Goal: Task Accomplishment & Management: Complete application form

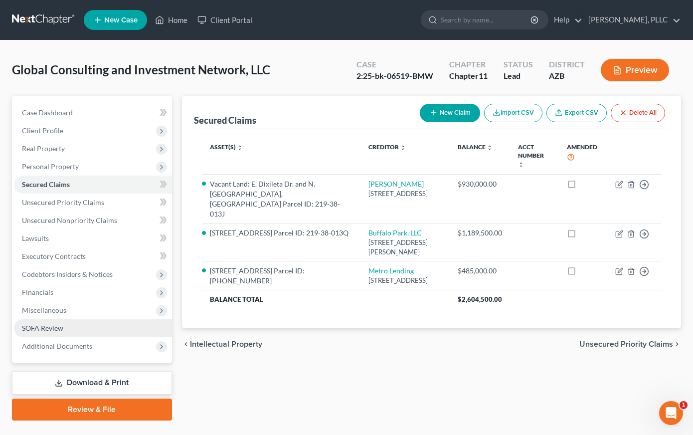
click at [51, 328] on span "SOFA Review" at bounding box center [42, 328] width 41 height 8
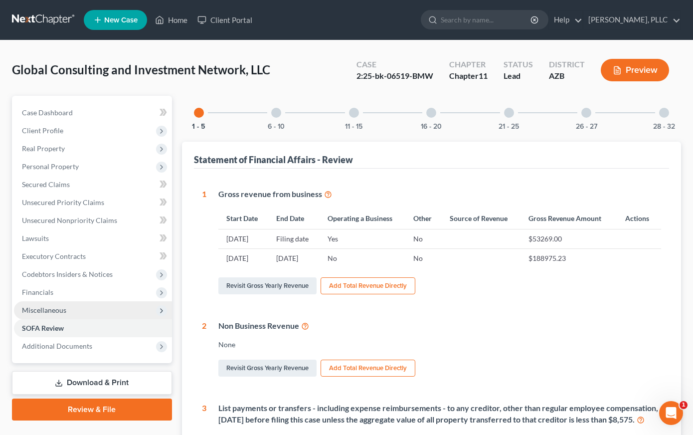
click at [45, 306] on span "Miscellaneous" at bounding box center [44, 310] width 44 height 8
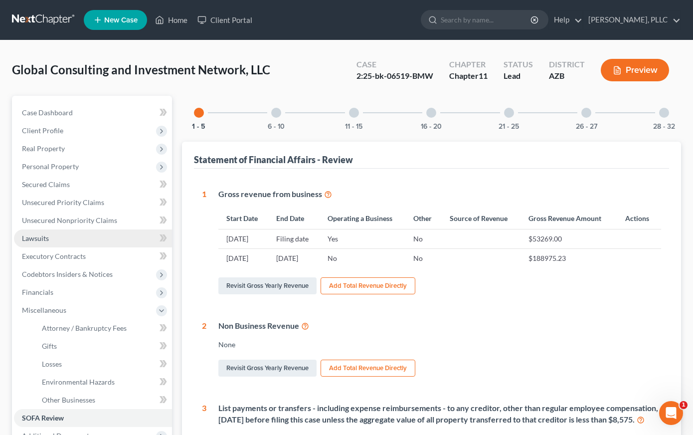
click at [39, 234] on span "Lawsuits" at bounding box center [35, 238] width 27 height 8
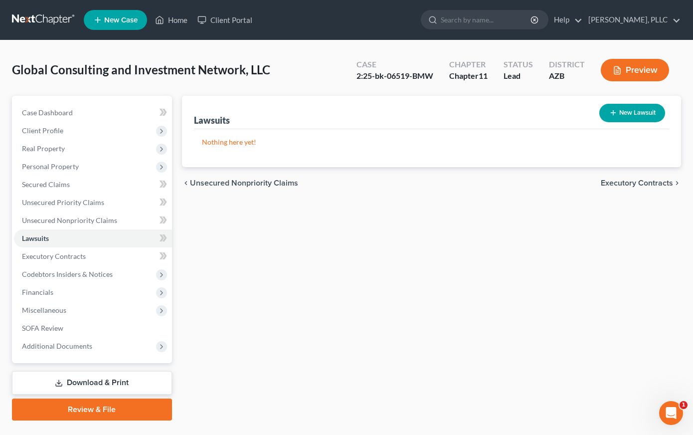
click at [627, 115] on button "New Lawsuit" at bounding box center [632, 113] width 66 height 18
select select "0"
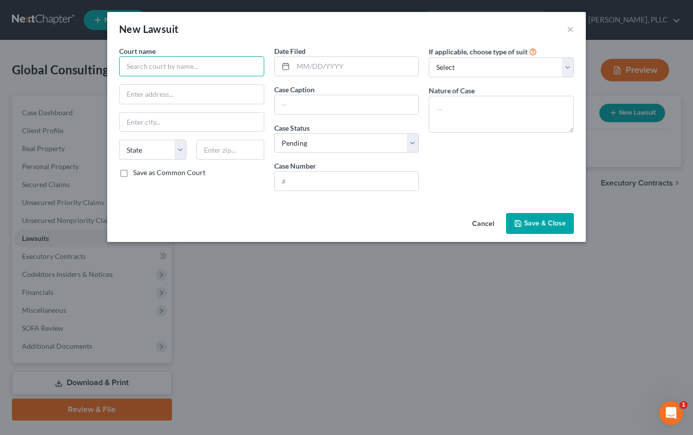
click at [228, 68] on input "text" at bounding box center [191, 66] width 145 height 20
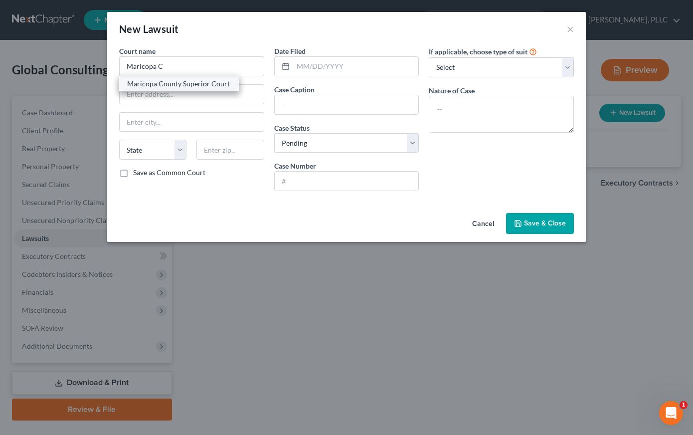
click at [211, 83] on div "Maricopa County Superior Court" at bounding box center [179, 84] width 104 height 10
type input "Maricopa County Superior Court"
type input "[STREET_ADDRESS][PERSON_NAME]"
type input "Phoenix"
select select "3"
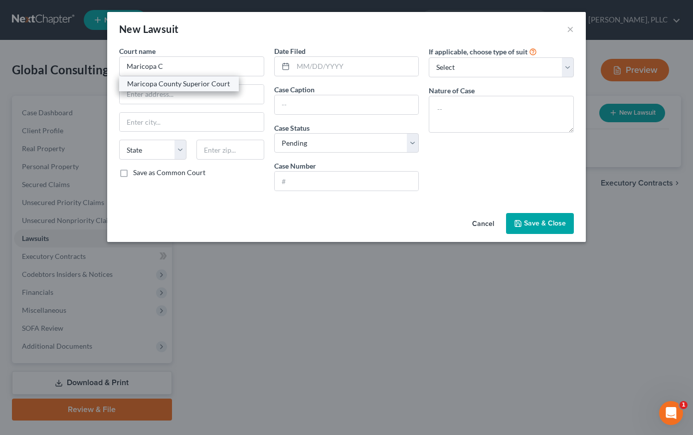
type input "85003"
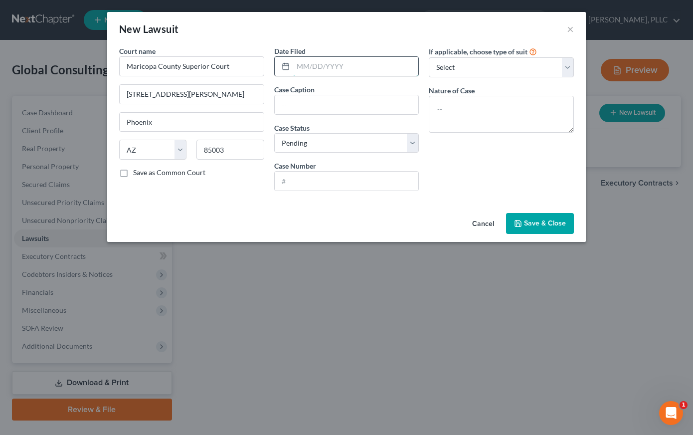
click at [314, 64] on input "text" at bounding box center [356, 66] width 126 height 19
type input "[DATE]"
click at [311, 105] on input "text" at bounding box center [347, 104] width 144 height 19
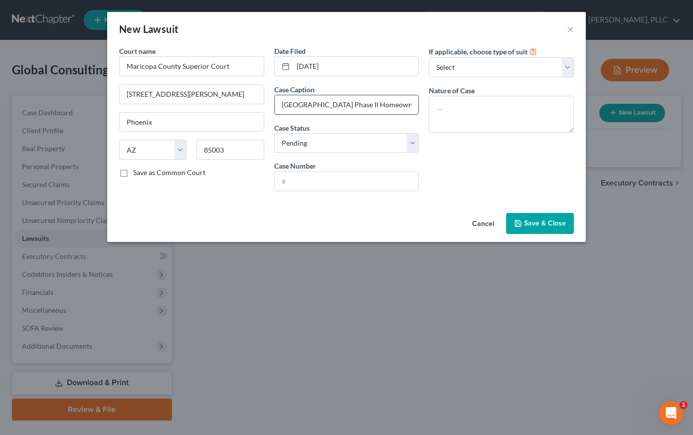
type input "[GEOGRAPHIC_DATA] Phase II Homeowners Association."
select select "2"
click at [292, 181] on input "text" at bounding box center [347, 180] width 144 height 19
type input "CV2024-031550"
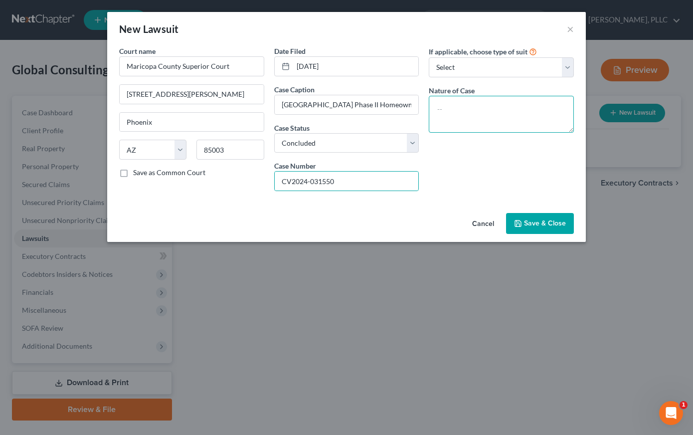
click at [461, 100] on textarea at bounding box center [501, 114] width 145 height 37
type textarea "Civil"
click at [539, 216] on button "Save & Close" at bounding box center [540, 223] width 68 height 21
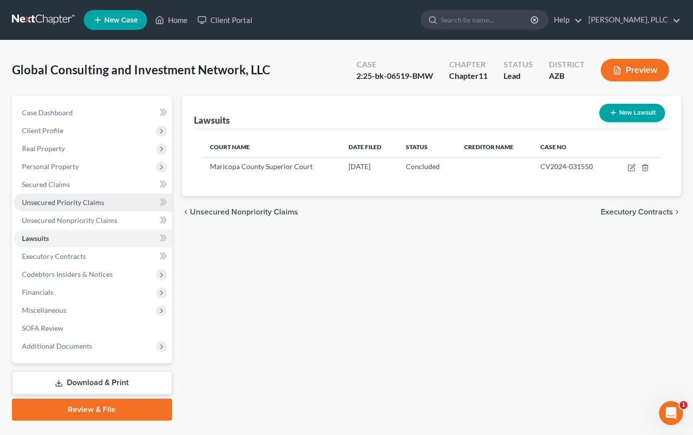
click at [77, 202] on span "Unsecured Priority Claims" at bounding box center [63, 202] width 82 height 8
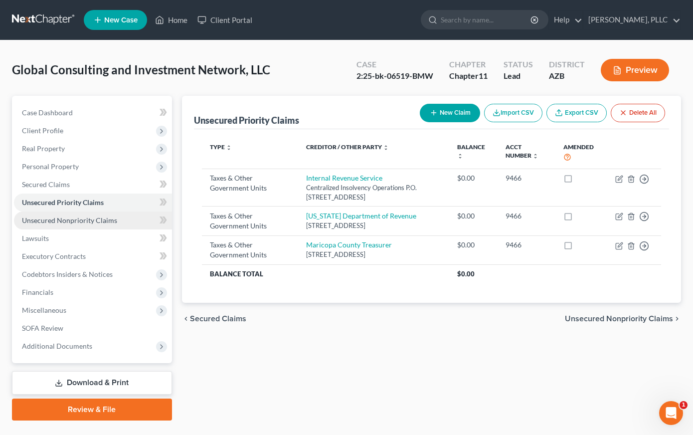
click at [77, 220] on span "Unsecured Nonpriority Claims" at bounding box center [69, 220] width 95 height 8
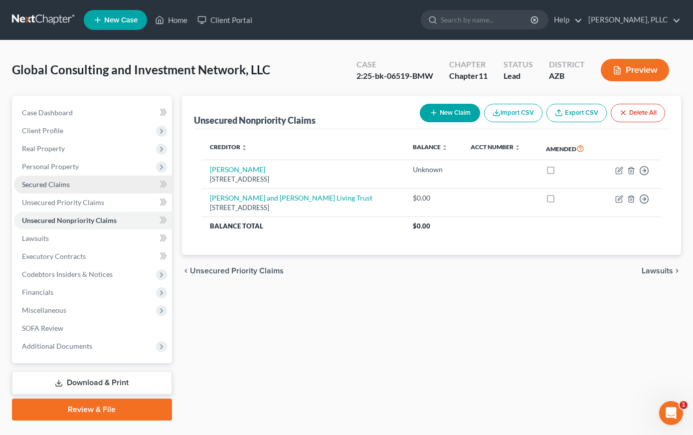
click at [66, 183] on span "Secured Claims" at bounding box center [46, 184] width 48 height 8
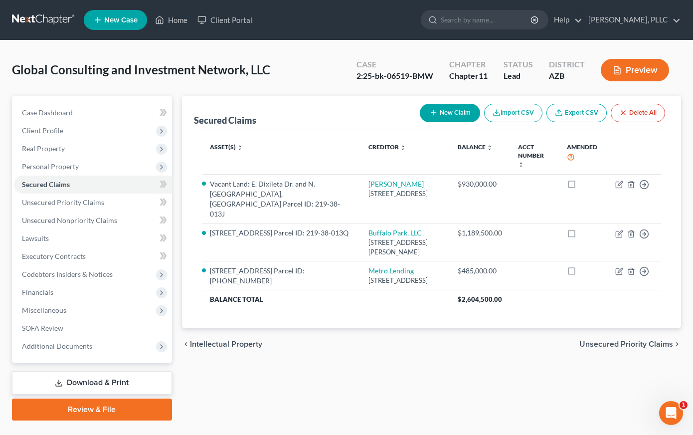
click at [447, 106] on button "New Claim" at bounding box center [450, 113] width 60 height 18
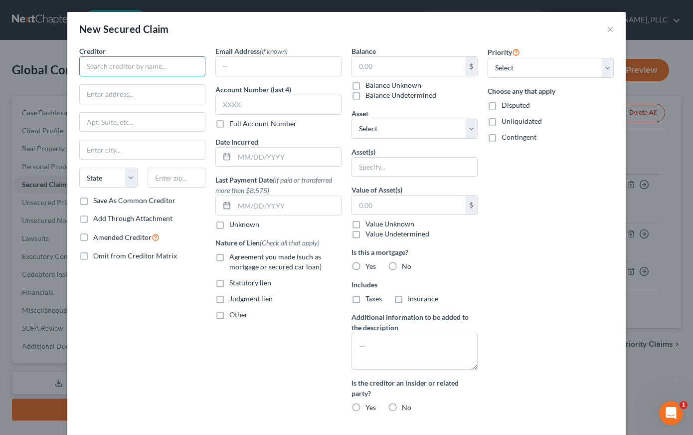
click at [164, 66] on input "text" at bounding box center [142, 66] width 126 height 20
type input "[GEOGRAPHIC_DATA] Phase II Homeowners Assoc."
type input "c/[PERSON_NAME] Community Management, LLC"
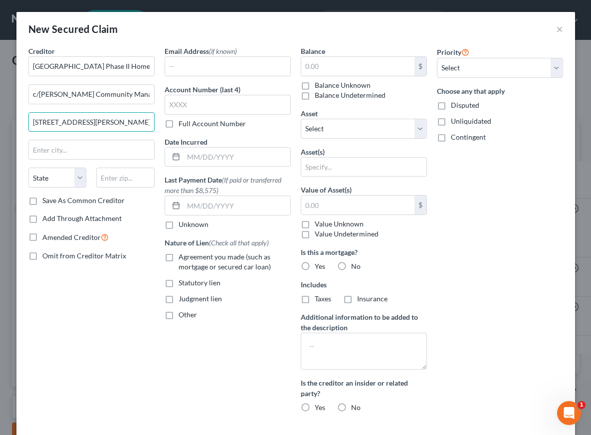
type input "[STREET_ADDRESS][PERSON_NAME]"
type input "Mesa"
select select "3"
type input "85209"
click at [120, 99] on input "c/[PERSON_NAME] Community Management, LLC" at bounding box center [91, 94] width 125 height 19
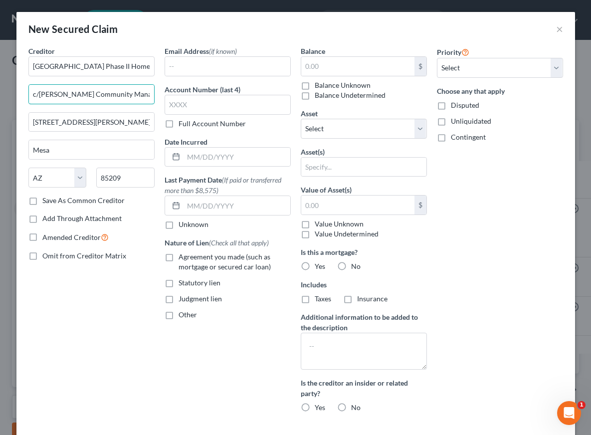
type input "c/[PERSON_NAME] Community Management, Inc."
click at [351, 406] on label "No" at bounding box center [355, 407] width 9 height 10
click at [355, 406] on input "No" at bounding box center [358, 405] width 6 height 6
radio input "true"
click at [351, 263] on label "No" at bounding box center [355, 266] width 9 height 10
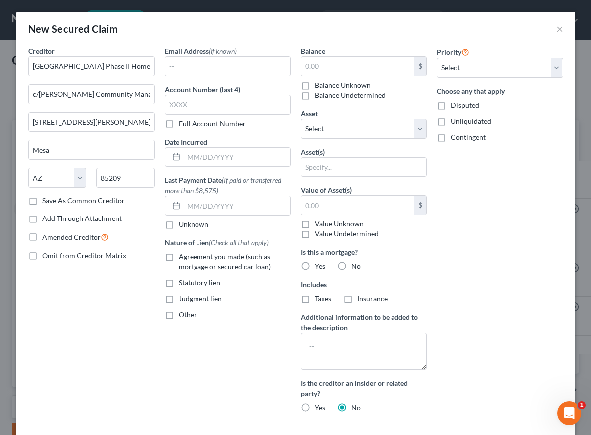
click at [355, 263] on input "No" at bounding box center [358, 264] width 6 height 6
radio input "true"
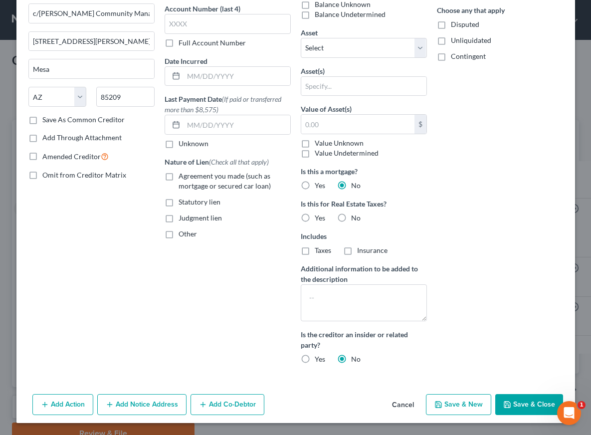
scroll to position [81, 0]
click at [508, 397] on button "Save & Close" at bounding box center [529, 404] width 68 height 21
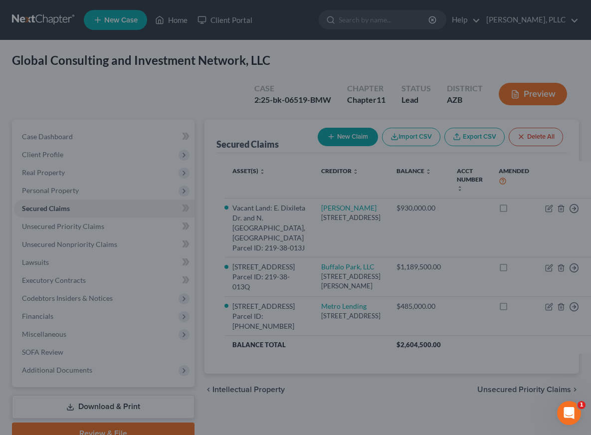
scroll to position [0, 0]
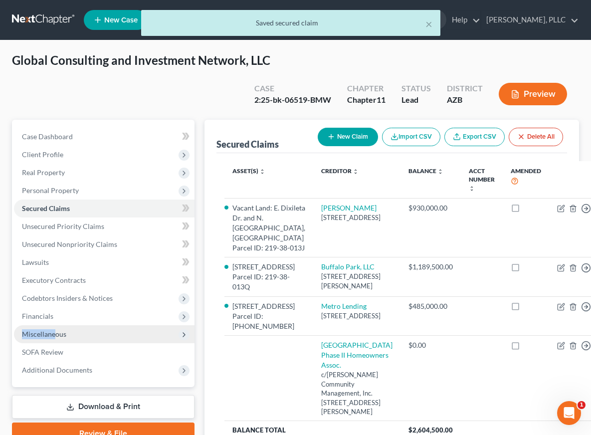
click at [55, 329] on span "Miscellaneous" at bounding box center [104, 334] width 180 height 18
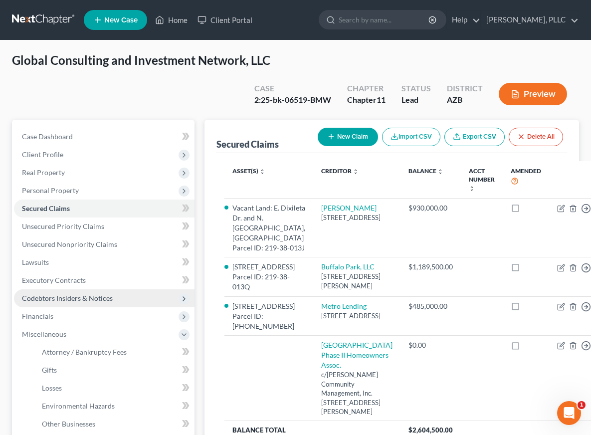
click at [59, 299] on span "Codebtors Insiders & Notices" at bounding box center [67, 298] width 91 height 8
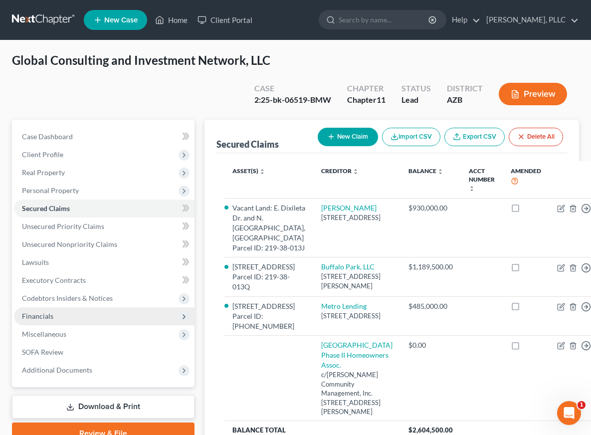
click at [48, 315] on span "Financials" at bounding box center [37, 316] width 31 height 8
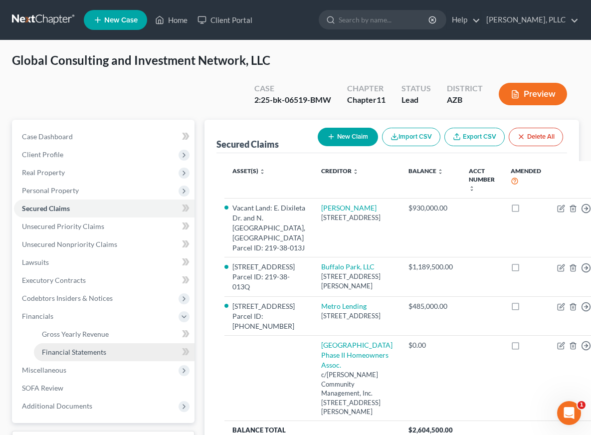
click at [55, 350] on span "Financial Statements" at bounding box center [74, 351] width 64 height 8
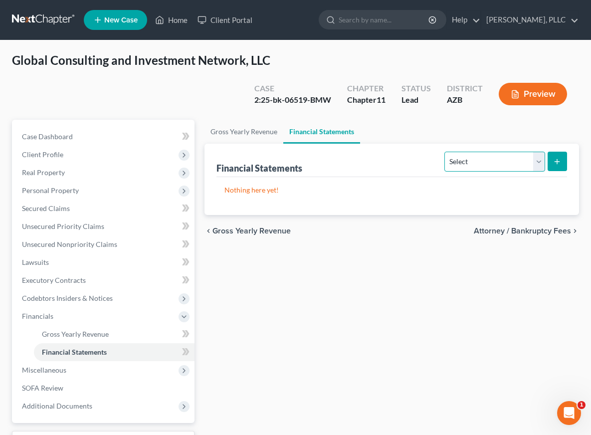
select select "bookkeeper"
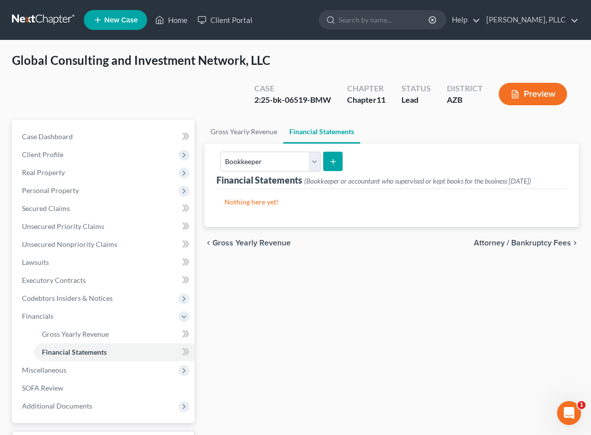
click at [330, 158] on icon "submit" at bounding box center [333, 162] width 8 height 8
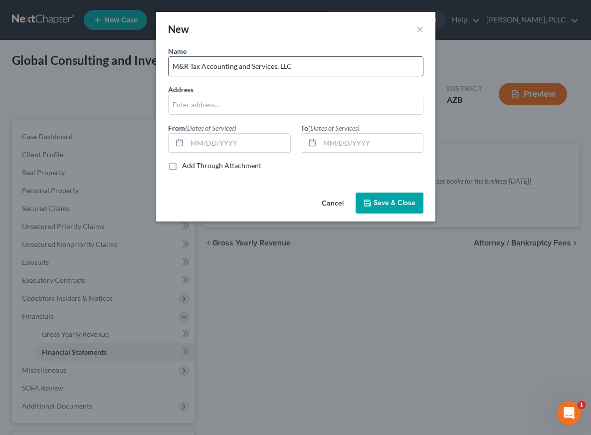
type input "M&R Tax Accounting and Services, LLC"
click at [303, 67] on input "M&R Tax Accounting and Services, LLC" at bounding box center [296, 66] width 254 height 19
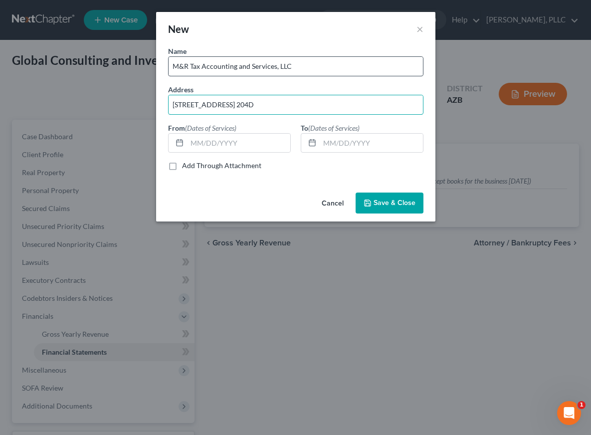
type input "[STREET_ADDRESS] 204D"
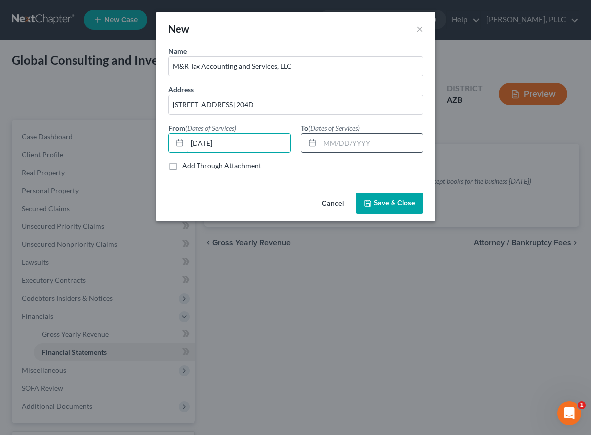
type input "[DATE]"
click at [342, 145] on input "text" at bounding box center [371, 143] width 103 height 19
type input "[DATE]"
click at [385, 198] on span "Save & Close" at bounding box center [394, 202] width 42 height 8
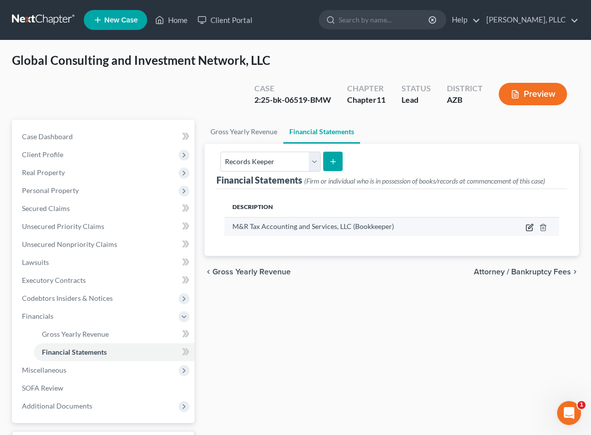
click at [527, 228] on icon "button" at bounding box center [529, 227] width 8 height 8
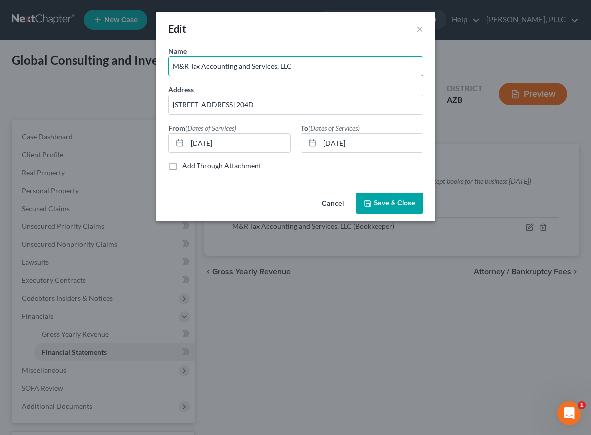
drag, startPoint x: 295, startPoint y: 66, endPoint x: 142, endPoint y: 62, distance: 153.6
click at [399, 195] on button "Save & Close" at bounding box center [389, 202] width 68 height 21
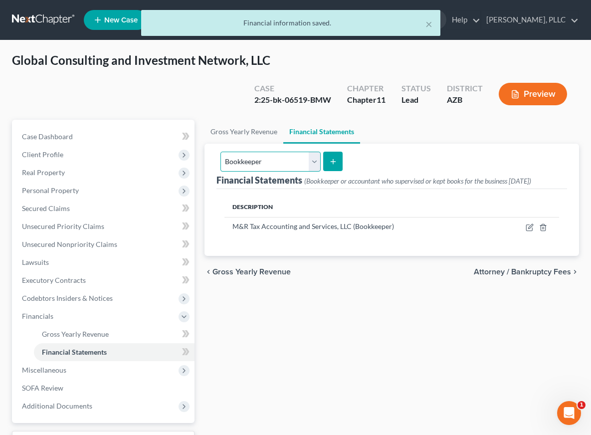
select select "records_keeper"
click at [327, 156] on button "submit" at bounding box center [332, 161] width 19 height 19
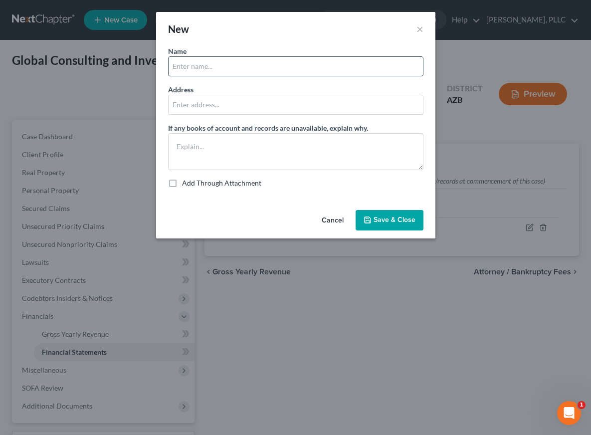
paste input "M&R Tax Accounting and Services, LLC"
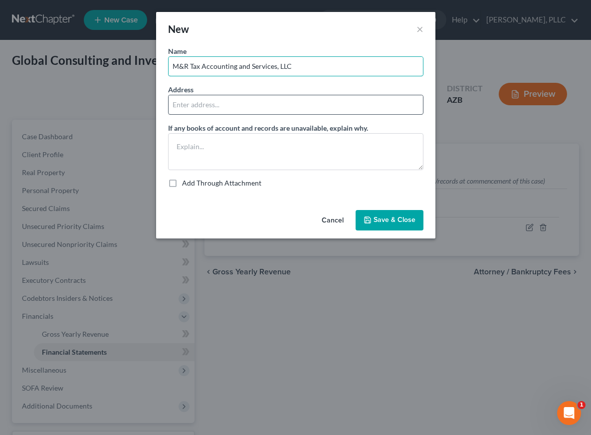
type input "M&R Tax Accounting and Services, LLC"
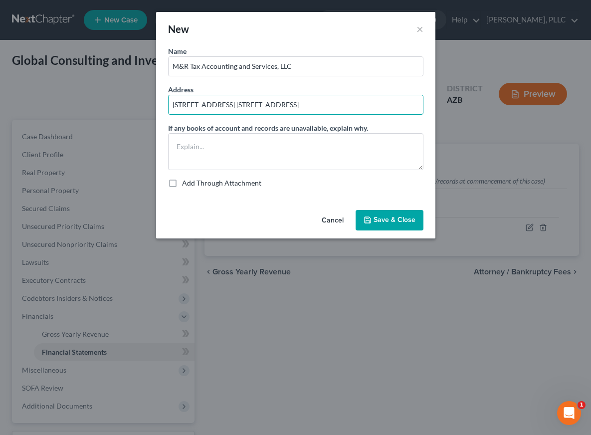
type input "[STREET_ADDRESS] [STREET_ADDRESS]"
click at [384, 215] on button "Save & Close" at bounding box center [389, 220] width 68 height 21
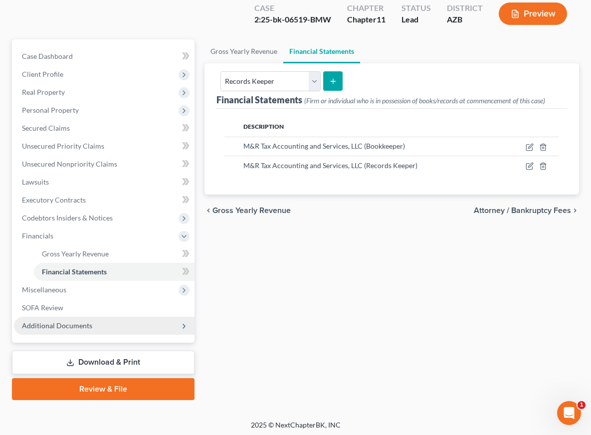
scroll to position [83, 0]
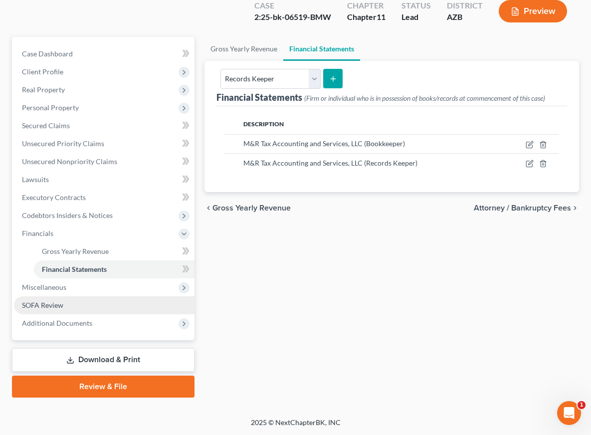
click at [58, 303] on span "SOFA Review" at bounding box center [42, 305] width 41 height 8
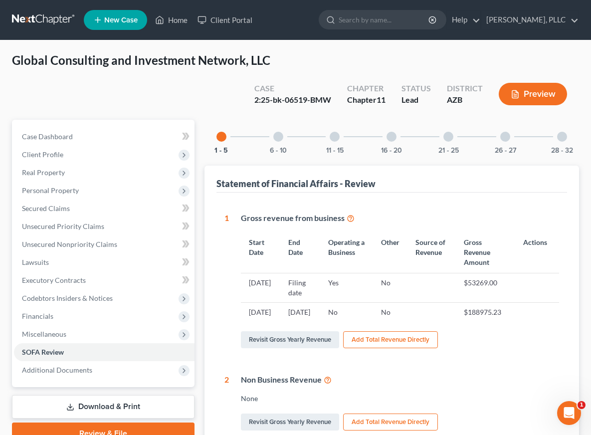
click at [561, 135] on div at bounding box center [562, 137] width 10 height 10
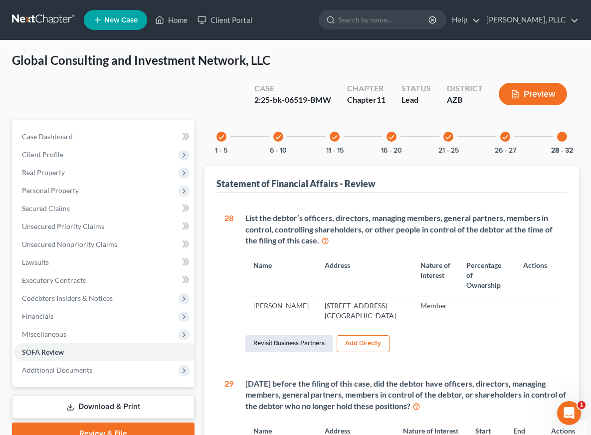
click at [290, 342] on link "Revisit Business Partners" at bounding box center [288, 343] width 87 height 17
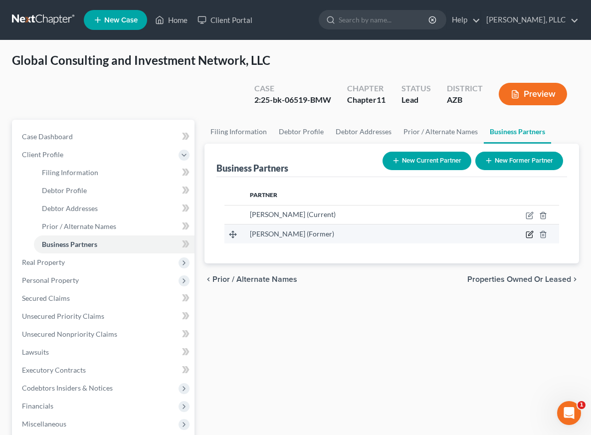
click at [529, 233] on icon "button" at bounding box center [529, 234] width 8 height 8
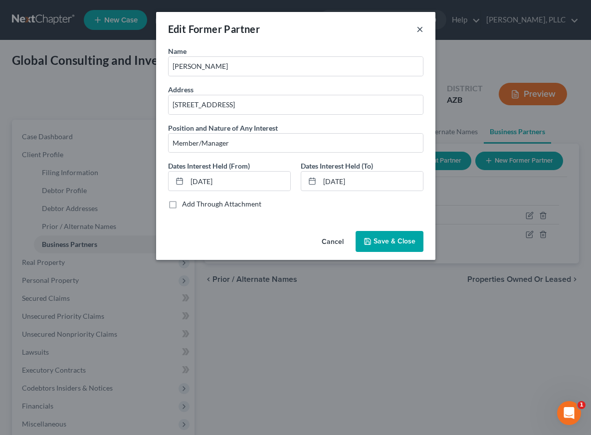
click at [420, 29] on button "×" at bounding box center [419, 29] width 7 height 12
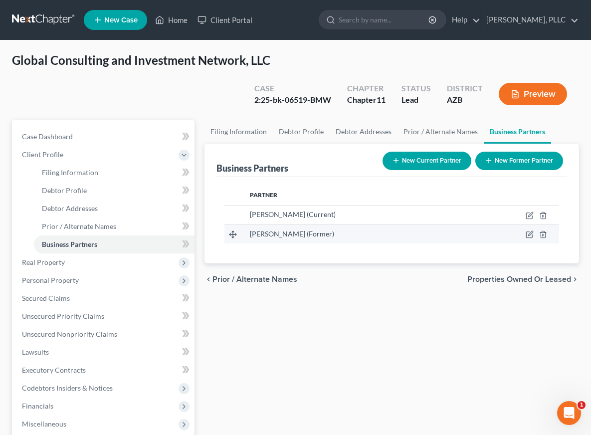
click at [313, 234] on span "[PERSON_NAME] (Former)" at bounding box center [292, 233] width 84 height 8
click at [530, 236] on icon "button" at bounding box center [529, 234] width 8 height 8
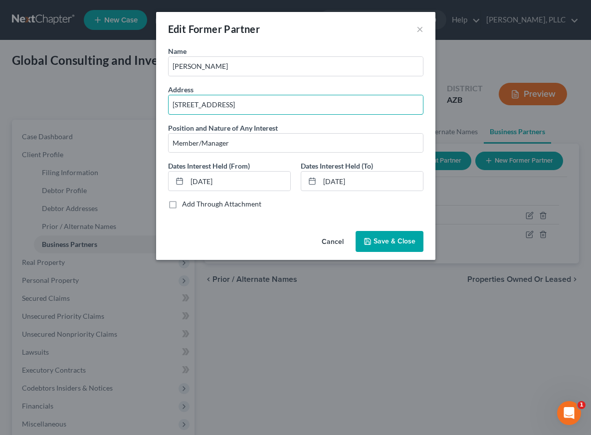
drag, startPoint x: 346, startPoint y: 102, endPoint x: 178, endPoint y: 91, distance: 167.9
click at [383, 237] on span "Save & Close" at bounding box center [394, 241] width 42 height 8
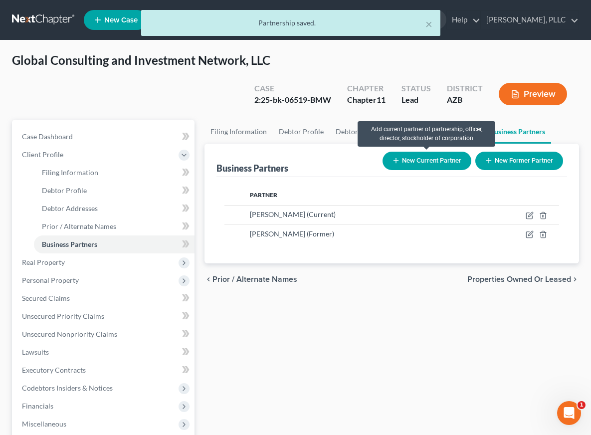
click at [444, 159] on button "New Current Partner" at bounding box center [426, 161] width 89 height 18
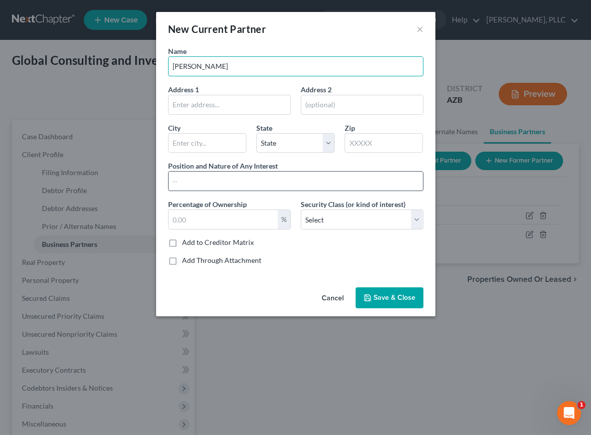
type input "[PERSON_NAME]"
click at [248, 177] on input "text" at bounding box center [296, 180] width 254 height 19
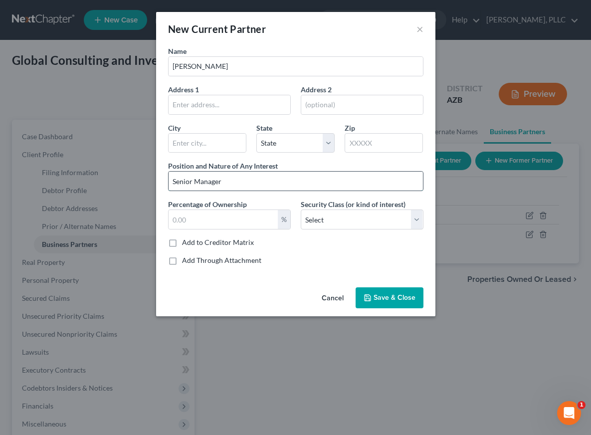
type input "Senior Manager"
type input "100"
paste input "[STREET_ADDRESS]"
type input "[STREET_ADDRESS]"
type input "Phoenix"
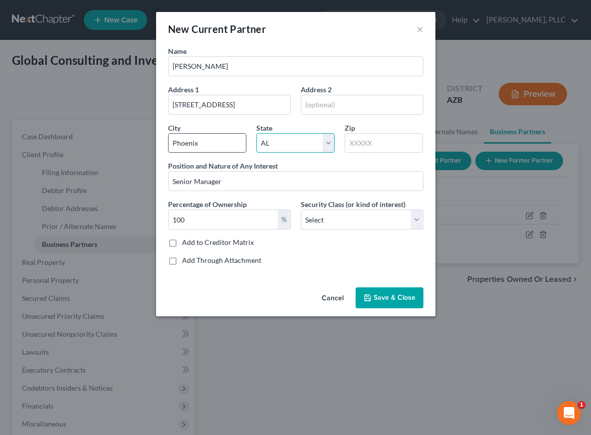
select select "3"
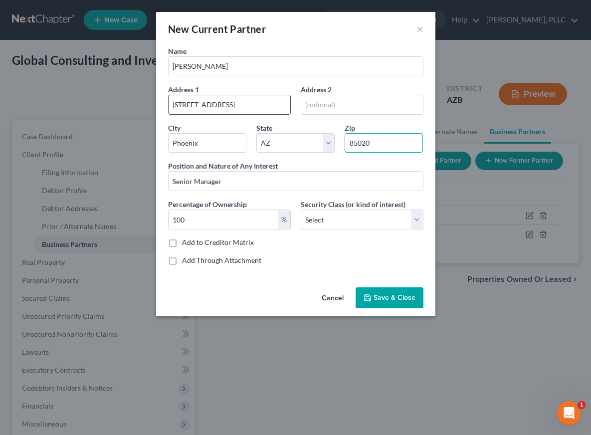
type input "85020"
click at [235, 100] on input "[STREET_ADDRESS]" at bounding box center [230, 104] width 122 height 19
type input "[STREET_ADDRESS]"
click at [378, 138] on input "85020" at bounding box center [383, 143] width 78 height 20
type input "85021"
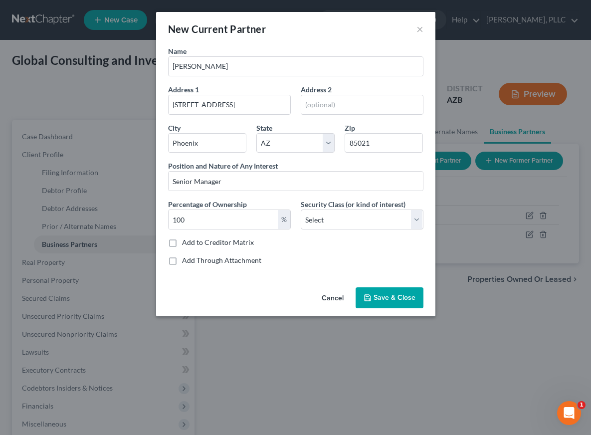
click at [388, 297] on span "Save & Close" at bounding box center [394, 297] width 42 height 8
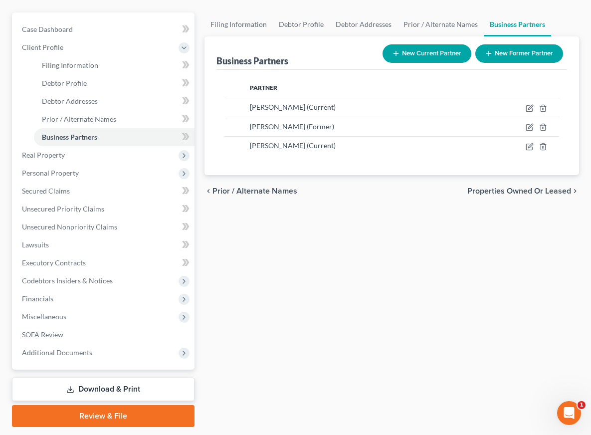
scroll to position [114, 0]
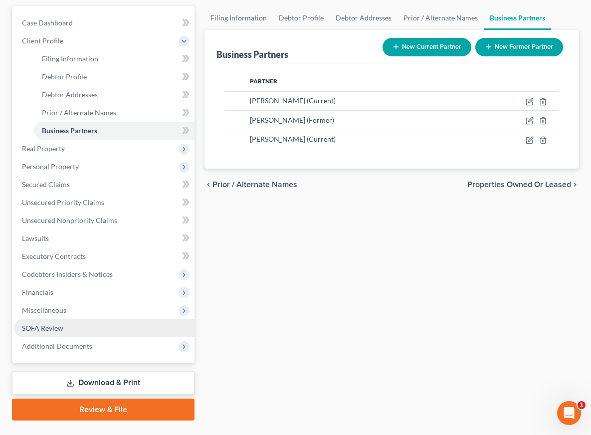
click at [52, 325] on span "SOFA Review" at bounding box center [42, 328] width 41 height 8
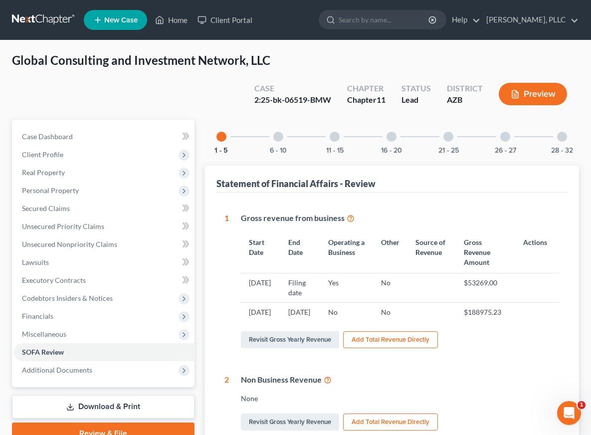
click at [562, 140] on div at bounding box center [562, 137] width 10 height 10
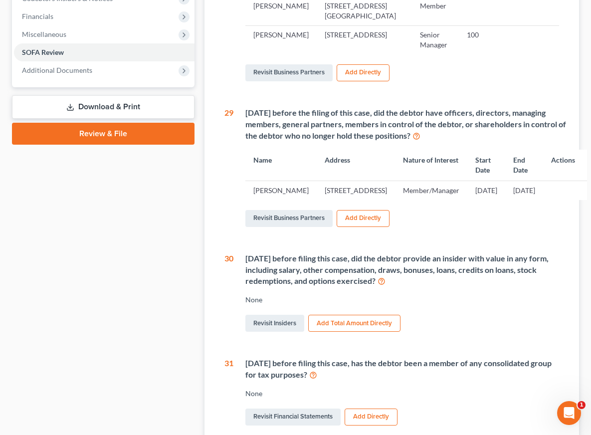
scroll to position [300, 0]
click at [269, 331] on link "Revisit Insiders" at bounding box center [274, 322] width 59 height 17
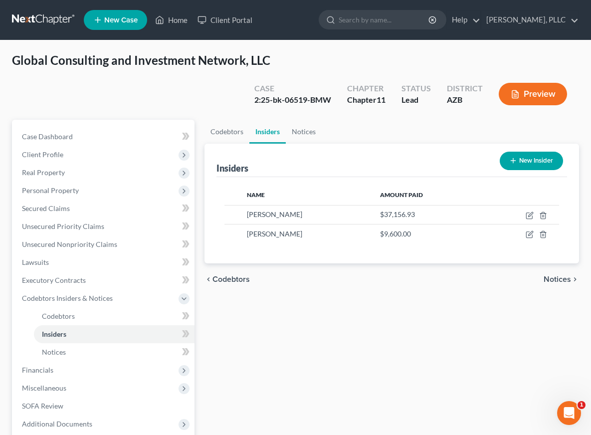
click at [529, 160] on button "New Insider" at bounding box center [531, 161] width 63 height 18
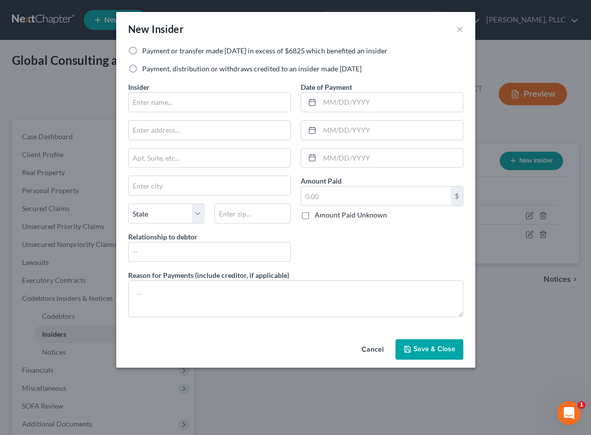
click at [219, 53] on label "Payment or transfer made [DATE] in excess of $6825 which benefited an insider" at bounding box center [264, 51] width 245 height 10
click at [153, 52] on input "Payment or transfer made [DATE] in excess of $6825 which benefited an insider" at bounding box center [149, 49] width 6 height 6
radio input "true"
type input "[PERSON_NAME]"
type input "1725 E. Coconino Dr."
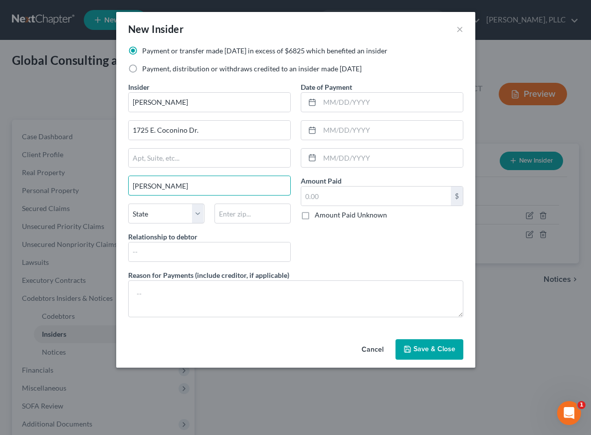
type input "[PERSON_NAME]"
select select "3"
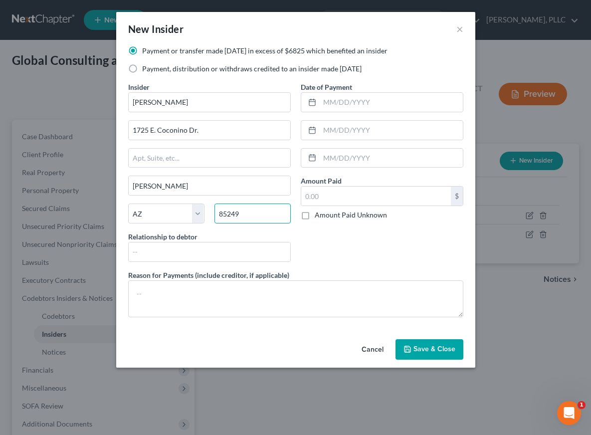
type input "85249"
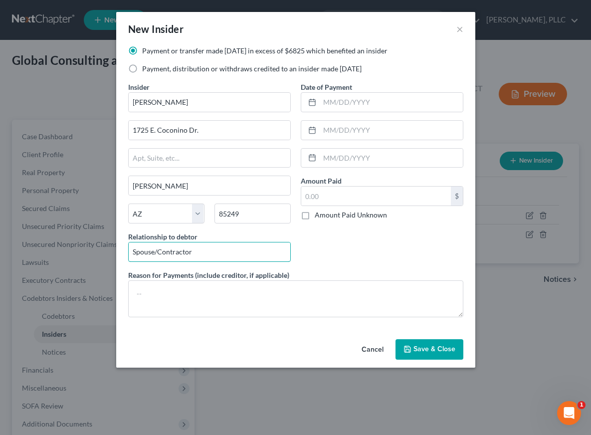
type input "Spouse/Contractor"
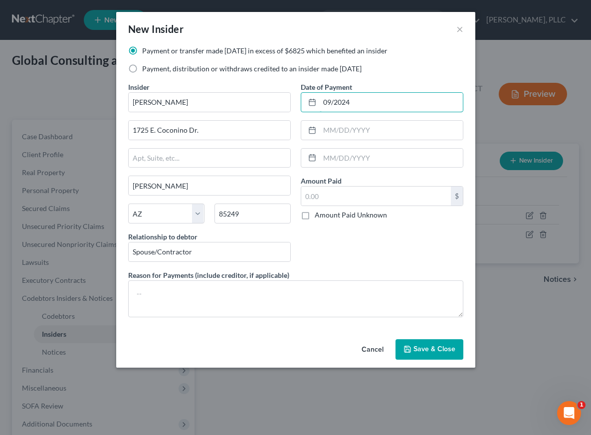
type input "09/2024"
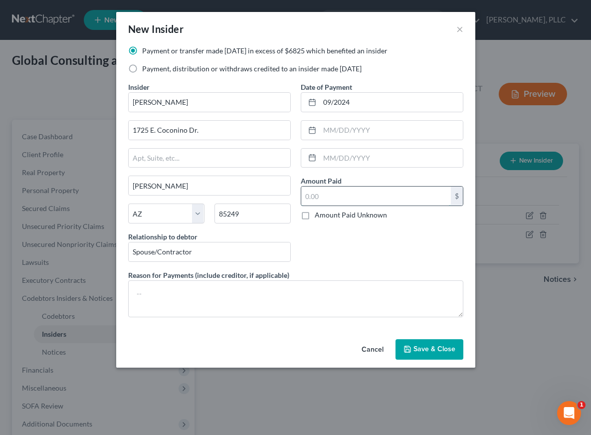
click at [324, 197] on input "text" at bounding box center [376, 195] width 150 height 19
type input "12,230"
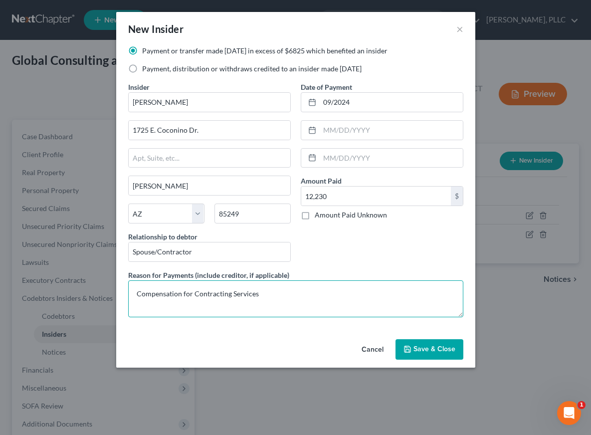
type textarea "Compensation for Contracting Services"
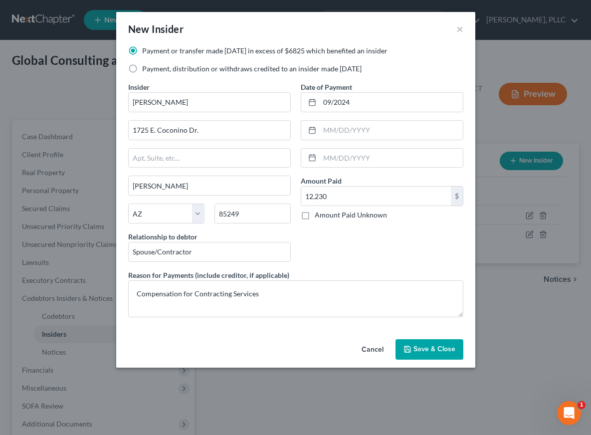
click at [435, 347] on span "Save & Close" at bounding box center [434, 349] width 42 height 8
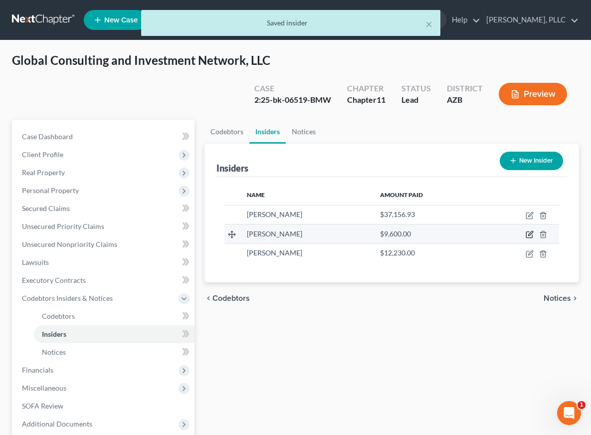
click at [530, 232] on icon "button" at bounding box center [529, 234] width 8 height 8
select select "3"
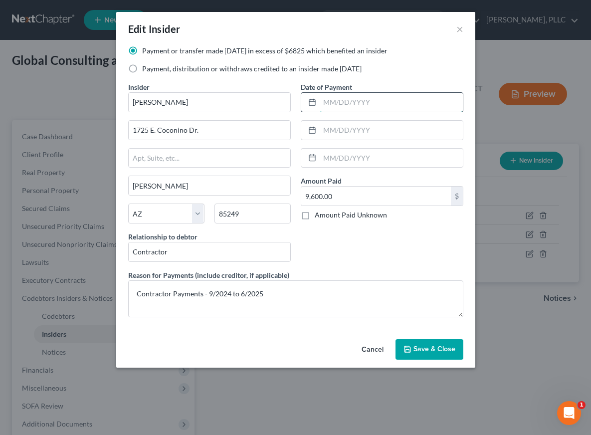
click at [379, 105] on input "text" at bounding box center [391, 102] width 143 height 19
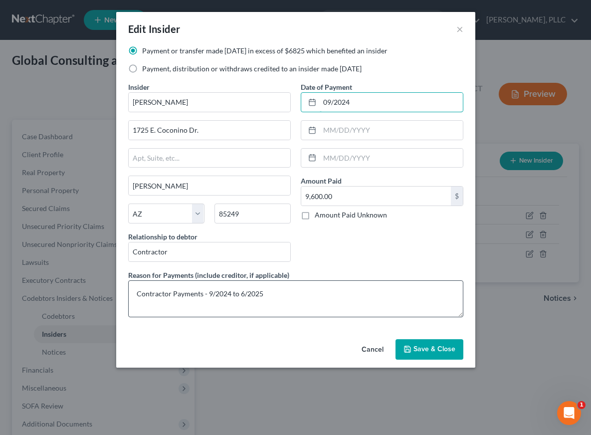
type input "09/2024"
drag, startPoint x: 298, startPoint y: 293, endPoint x: 133, endPoint y: 293, distance: 165.0
click at [133, 293] on textarea "Contractor Payments - 9/2024 to 6/2025" at bounding box center [295, 298] width 335 height 37
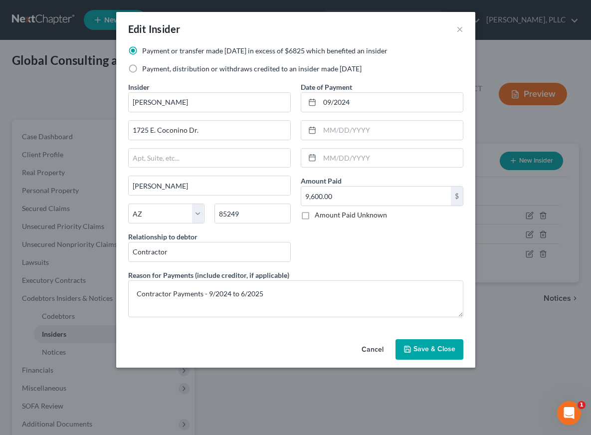
click at [433, 342] on button "Save & Close" at bounding box center [429, 349] width 68 height 21
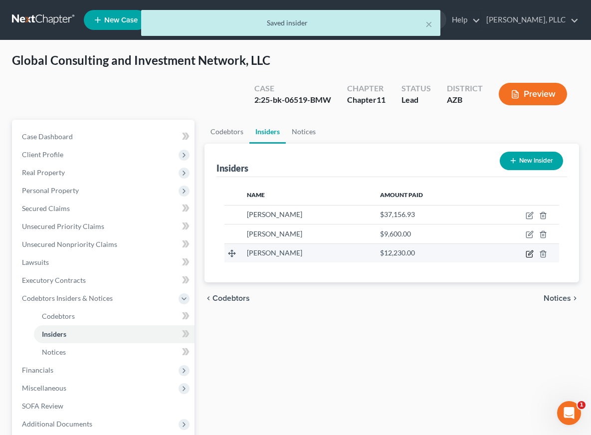
click at [528, 251] on icon "button" at bounding box center [529, 254] width 6 height 6
select select "3"
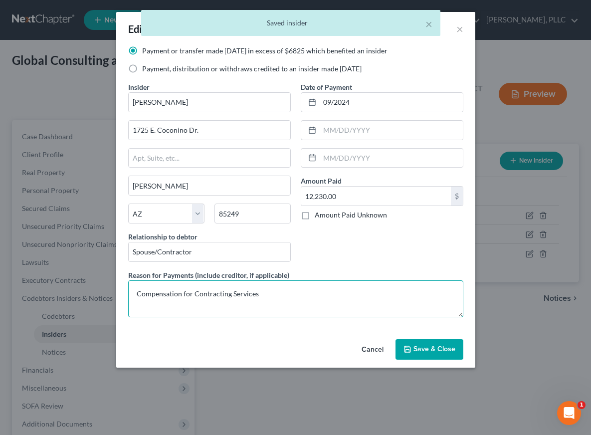
drag, startPoint x: 262, startPoint y: 296, endPoint x: 120, endPoint y: 290, distance: 142.2
click at [120, 290] on div "Payment or transfer made [DATE] in excess of $6825 which benefited an insider P…" at bounding box center [295, 190] width 359 height 289
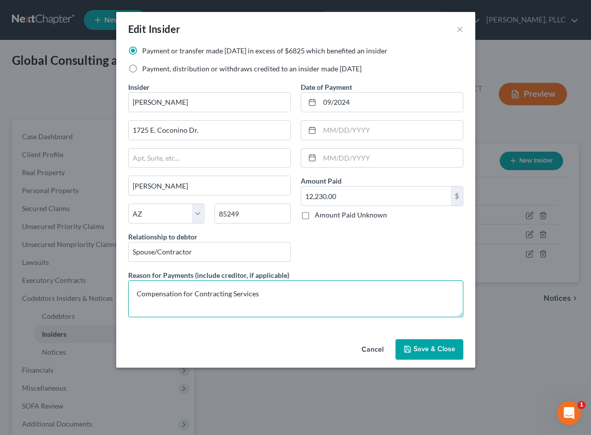
paste textarea "ntractor Payments - 9/2024 to 6/2025"
type textarea "Contractor Payments - 9/2024 to 6/2025"
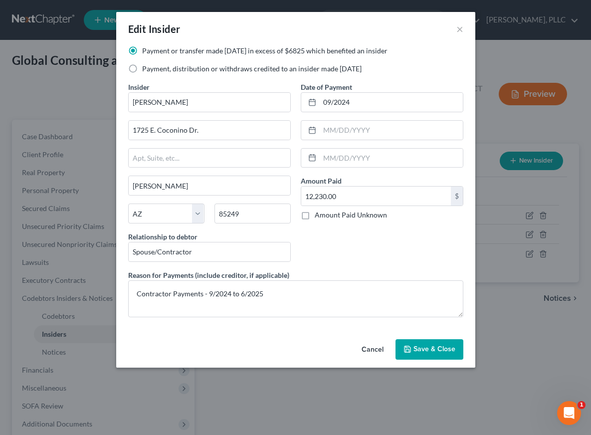
click at [415, 347] on span "Save & Close" at bounding box center [434, 349] width 42 height 8
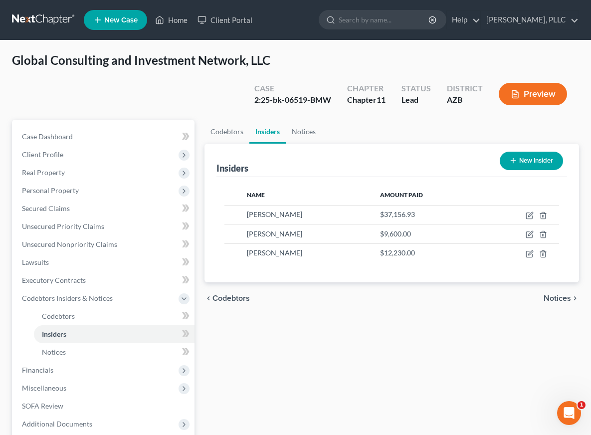
click at [546, 89] on button "Preview" at bounding box center [533, 94] width 68 height 22
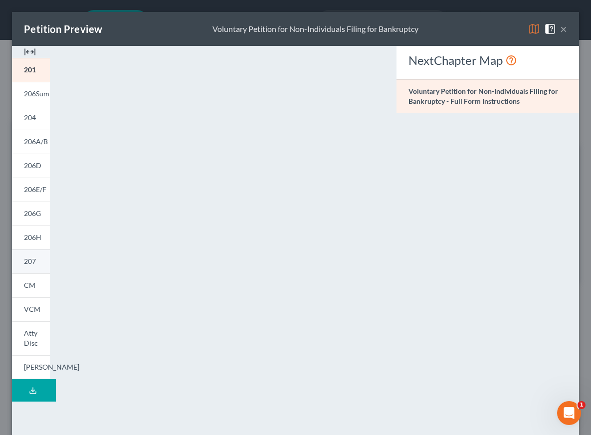
click at [26, 255] on link "207" at bounding box center [31, 261] width 38 height 24
click at [565, 30] on button "×" at bounding box center [563, 29] width 7 height 12
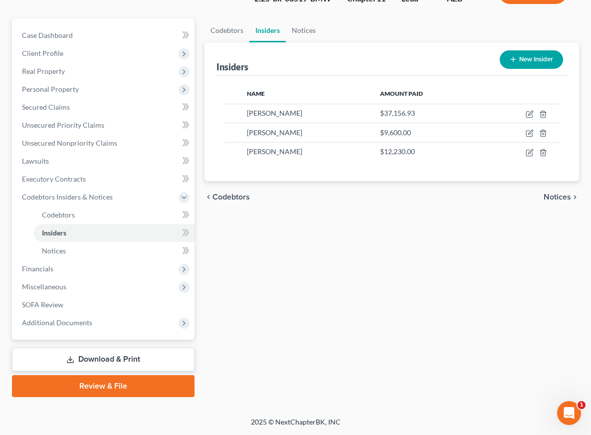
scroll to position [101, 0]
click at [106, 359] on link "Download & Print" at bounding box center [103, 358] width 182 height 23
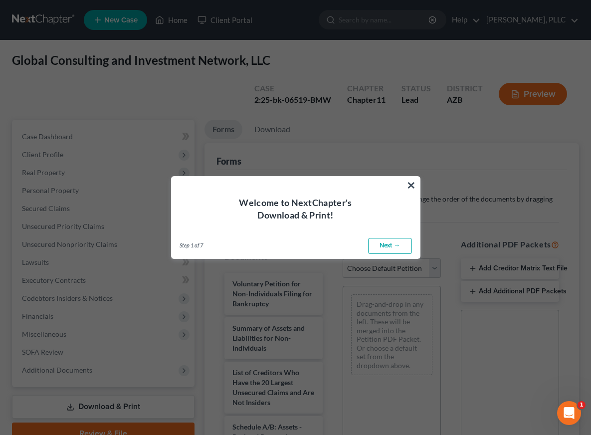
click at [388, 243] on link "Next →" at bounding box center [390, 246] width 44 height 16
select select "0"
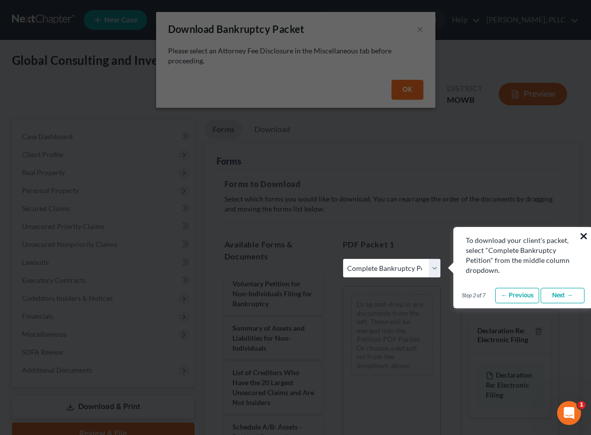
click at [582, 236] on button "×" at bounding box center [583, 236] width 9 height 16
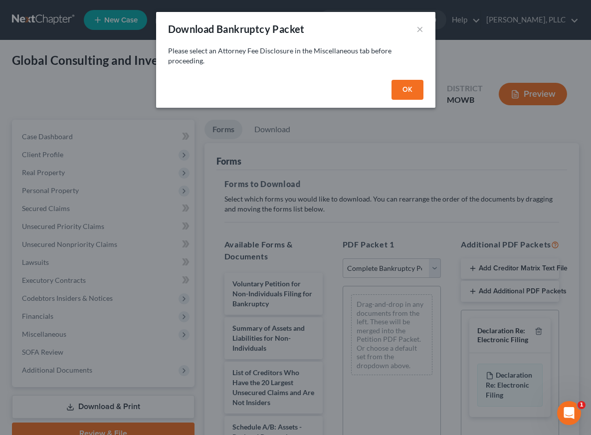
click at [411, 86] on button "OK" at bounding box center [407, 90] width 32 height 20
select select
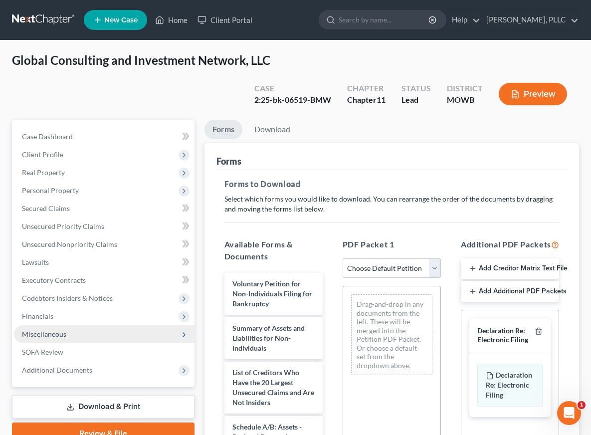
click at [39, 331] on span "Miscellaneous" at bounding box center [44, 334] width 44 height 8
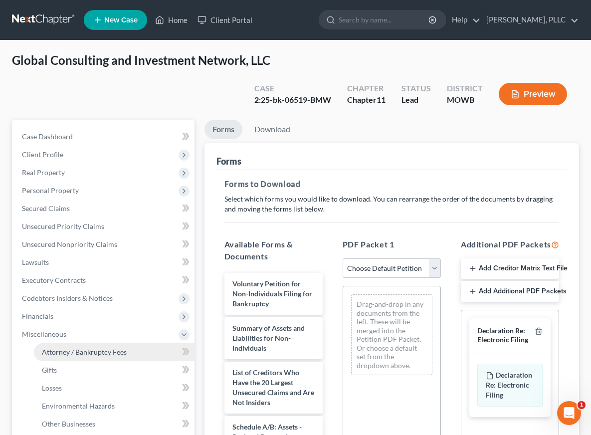
click at [56, 347] on span "Attorney / Bankruptcy Fees" at bounding box center [84, 351] width 85 height 8
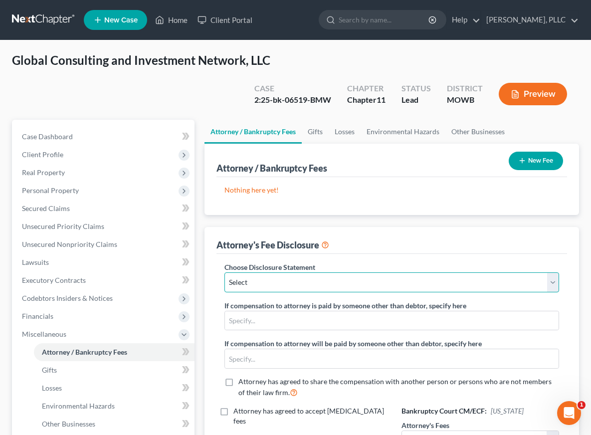
select select "1"
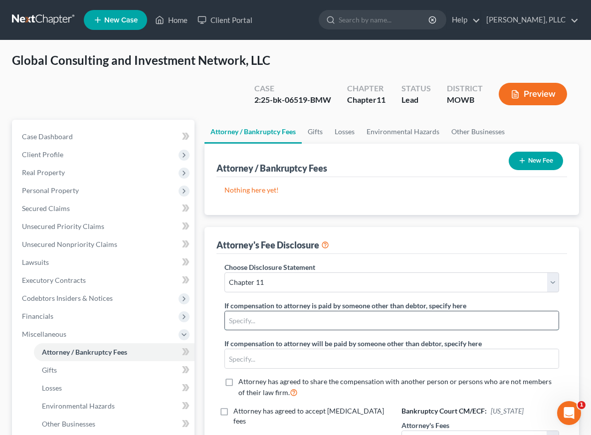
click at [268, 320] on input "text" at bounding box center [392, 320] width 334 height 19
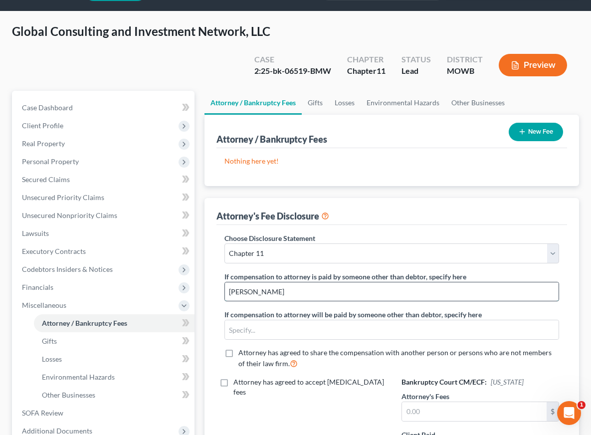
scroll to position [37, 0]
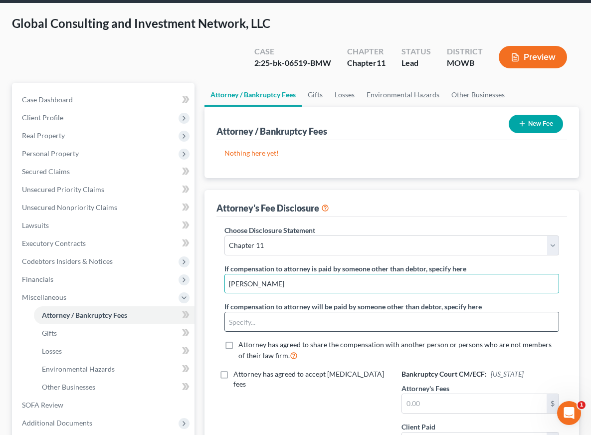
click at [241, 324] on input "text" at bounding box center [392, 321] width 334 height 19
click at [279, 282] on input "[PERSON_NAME]" at bounding box center [392, 283] width 334 height 19
type input "[PERSON_NAME]"
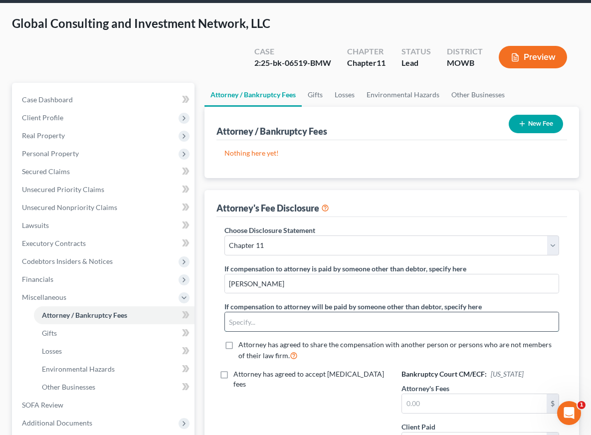
click at [270, 318] on input "text" at bounding box center [392, 321] width 334 height 19
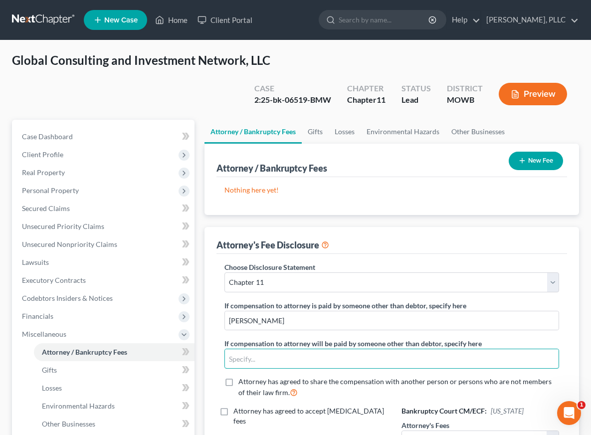
scroll to position [0, 0]
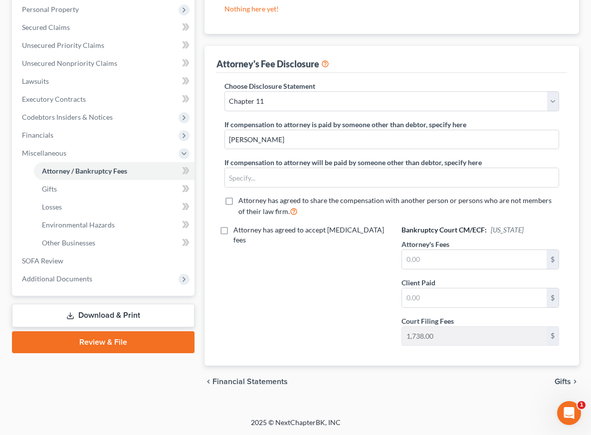
click at [108, 309] on link "Download & Print" at bounding box center [103, 315] width 182 height 23
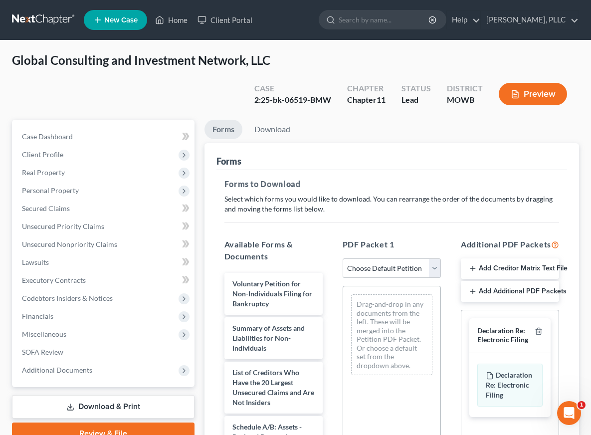
select select "0"
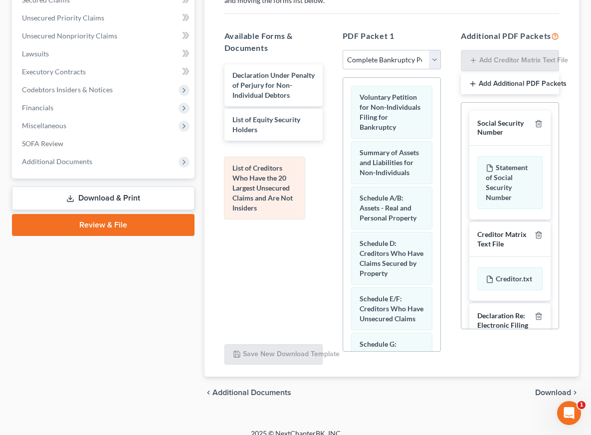
drag, startPoint x: 392, startPoint y: 207, endPoint x: 265, endPoint y: 176, distance: 130.8
click at [343, 176] on div "List of Creditors Who Have the 20 Largest Unsecured Claims and Are Not Insiders…" at bounding box center [391, 381] width 97 height 606
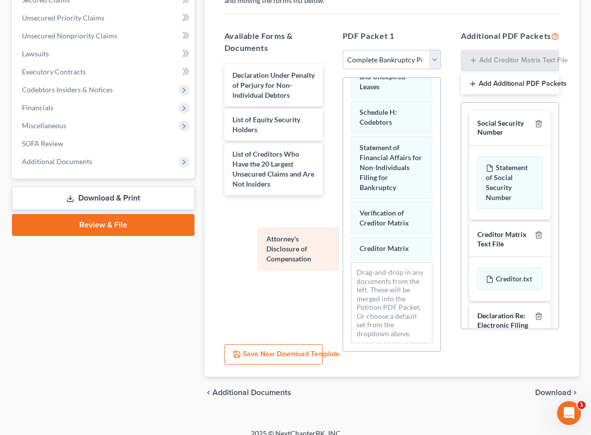
scroll to position [285, 0]
drag, startPoint x: 368, startPoint y: 230, endPoint x: 212, endPoint y: 236, distance: 156.6
click at [343, 236] on div "Attorney's Disclosure of Compensation Voluntary Petition for Non-Individuals Fi…" at bounding box center [391, 73] width 97 height 560
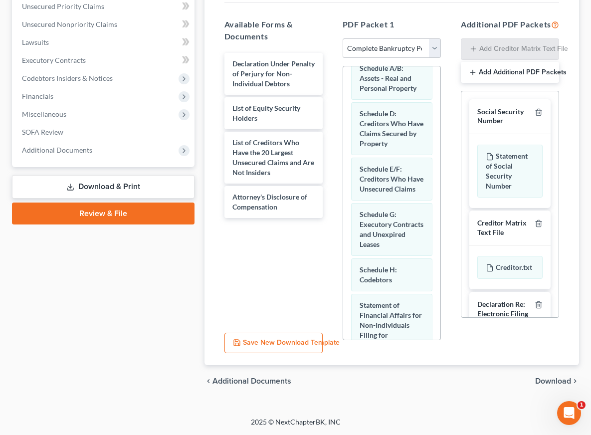
scroll to position [219, 0]
click at [539, 379] on span "Download" at bounding box center [553, 381] width 36 height 8
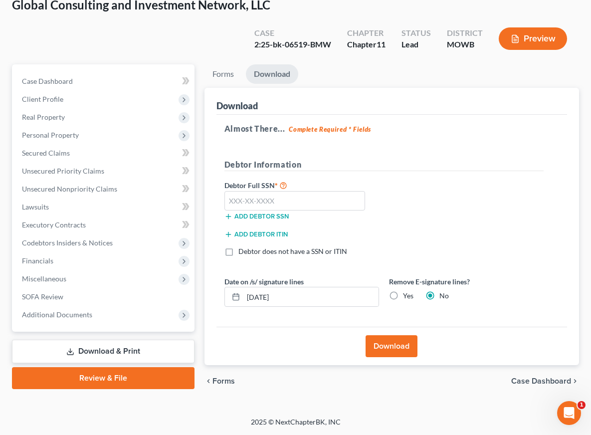
scroll to position [55, 0]
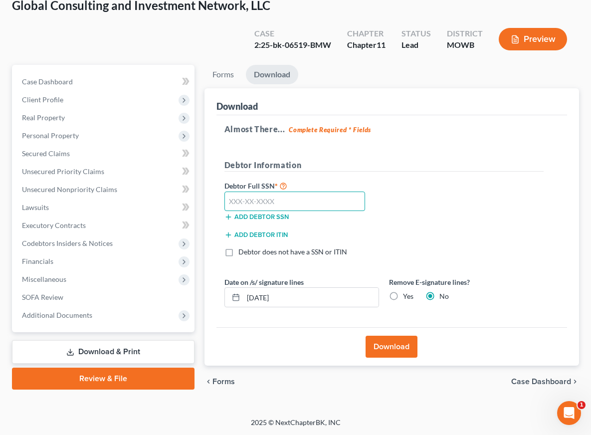
click at [326, 195] on input "text" at bounding box center [294, 201] width 141 height 20
type input "467-68-7654"
click at [376, 341] on button "Download" at bounding box center [391, 347] width 52 height 22
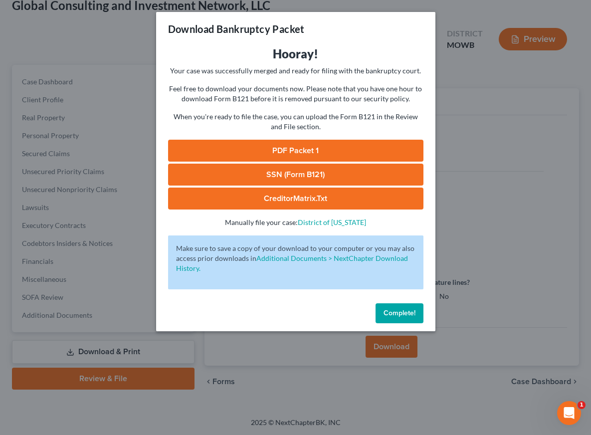
click at [307, 154] on link "PDF Packet 1" at bounding box center [295, 151] width 255 height 22
click at [399, 309] on span "Complete!" at bounding box center [399, 313] width 32 height 8
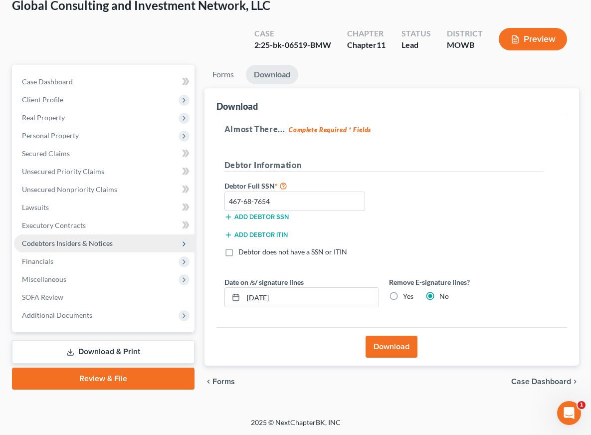
click at [51, 242] on span "Codebtors Insiders & Notices" at bounding box center [67, 243] width 91 height 8
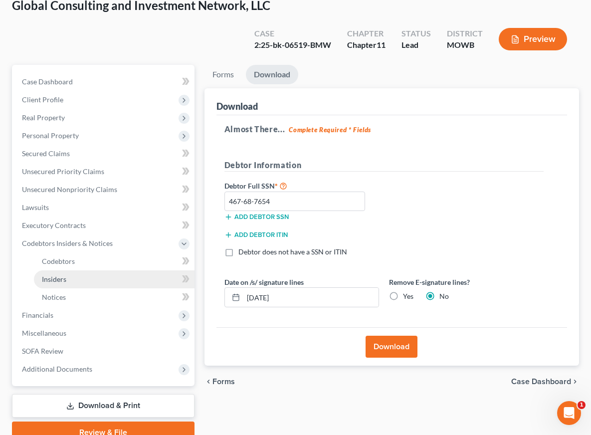
click at [56, 278] on span "Insiders" at bounding box center [54, 279] width 24 height 8
